Goal: Task Accomplishment & Management: Manage account settings

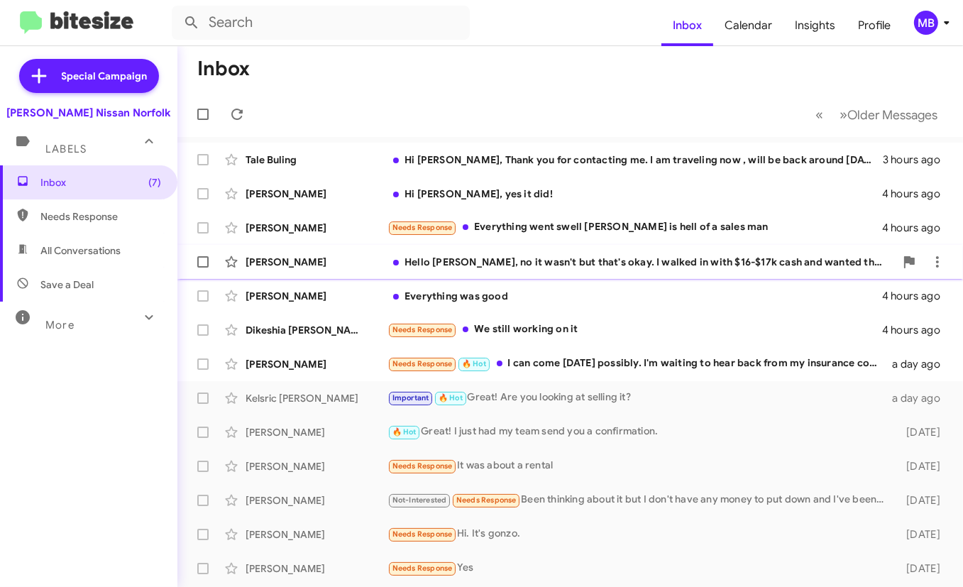
click at [544, 265] on div "Hello [PERSON_NAME], no it wasn't but that's okay. I walked in with $16-$17k ca…" at bounding box center [640, 262] width 507 height 14
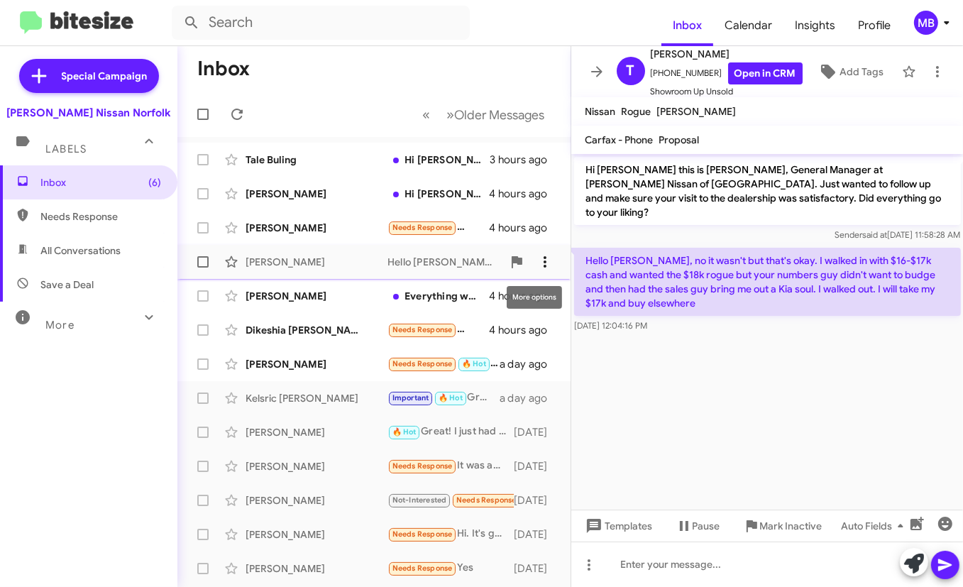
click at [536, 263] on icon at bounding box center [544, 261] width 17 height 17
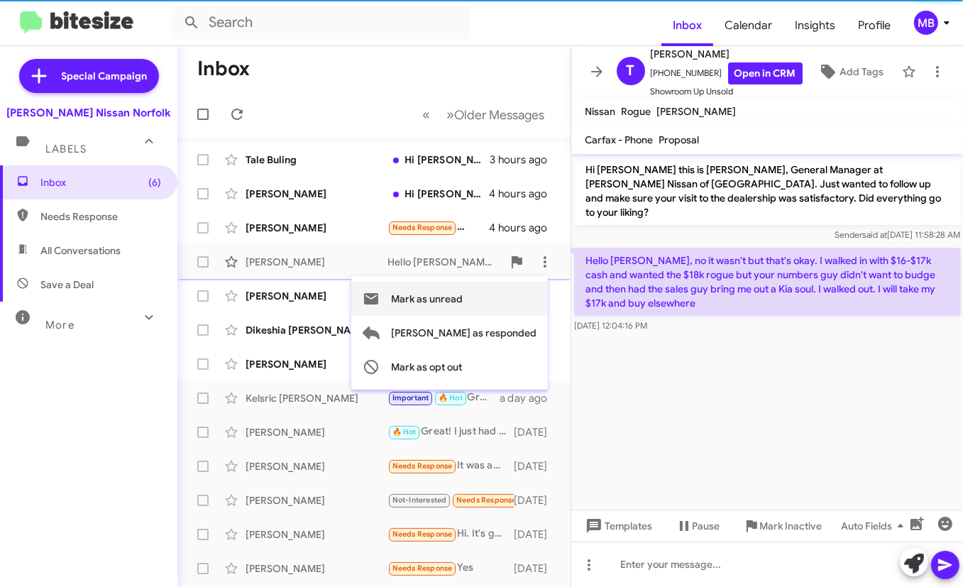
click at [462, 302] on span "Mark as unread" at bounding box center [427, 299] width 72 height 34
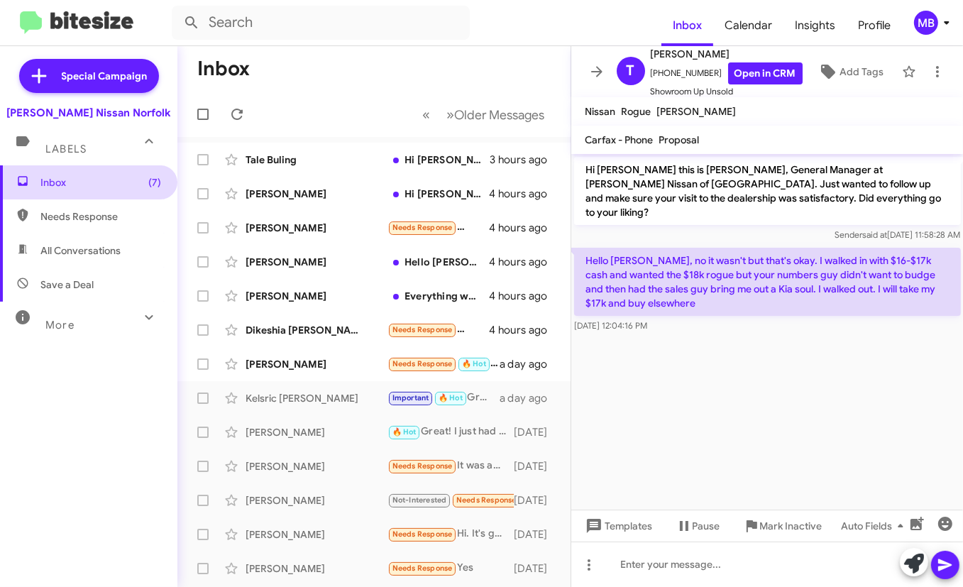
click at [96, 192] on span "Inbox (7)" at bounding box center [88, 182] width 177 height 34
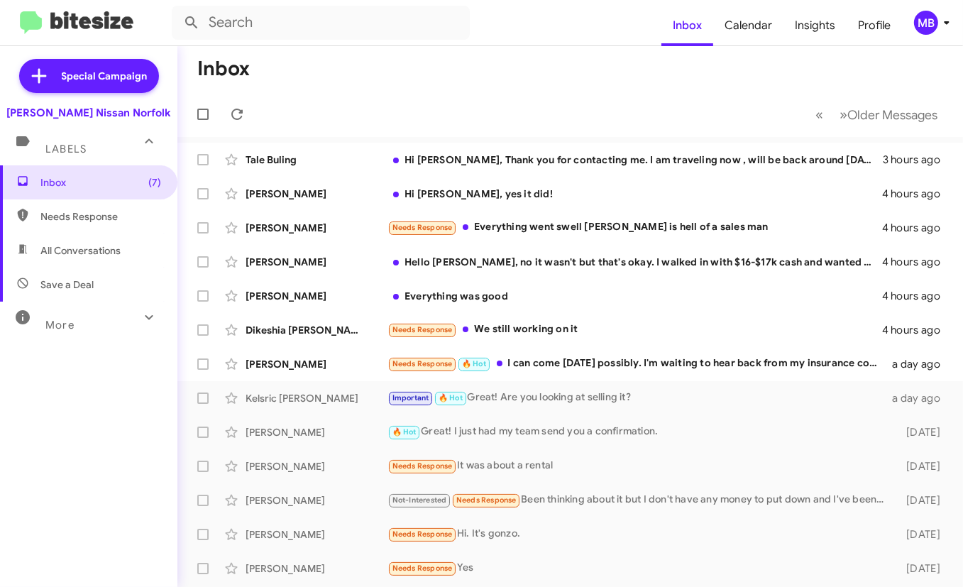
click at [547, 84] on mat-toolbar-row "Inbox" at bounding box center [569, 68] width 785 height 45
